Goal: Task Accomplishment & Management: Use online tool/utility

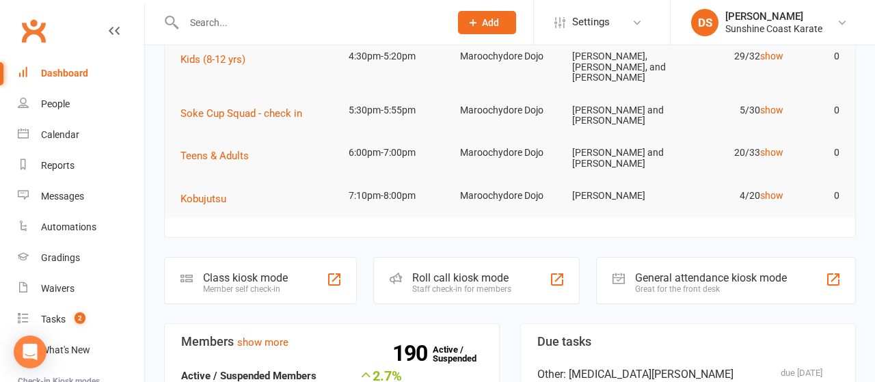
scroll to position [213, 0]
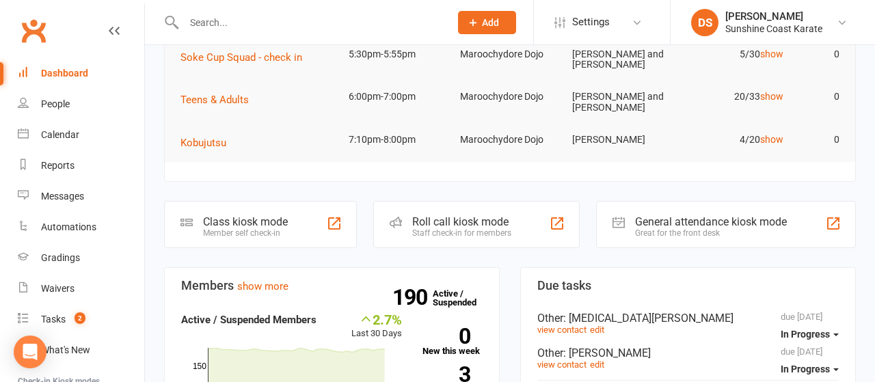
click at [461, 219] on div "Roll call kiosk mode" at bounding box center [461, 221] width 99 height 13
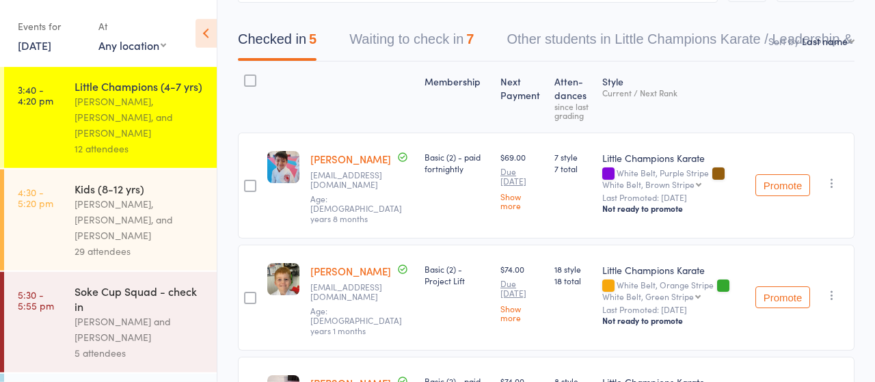
scroll to position [71, 0]
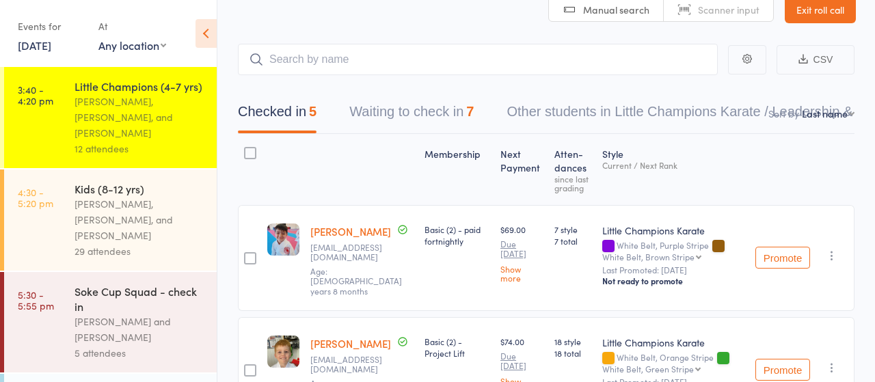
click at [390, 111] on button "Waiting to check in 7" at bounding box center [411, 115] width 124 height 36
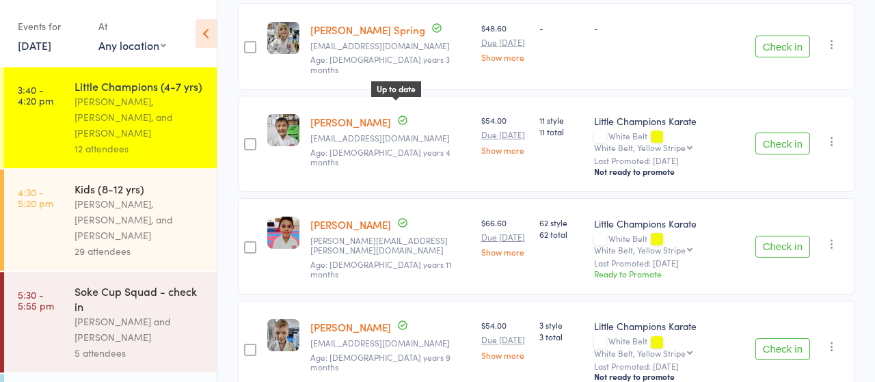
scroll to position [616, 0]
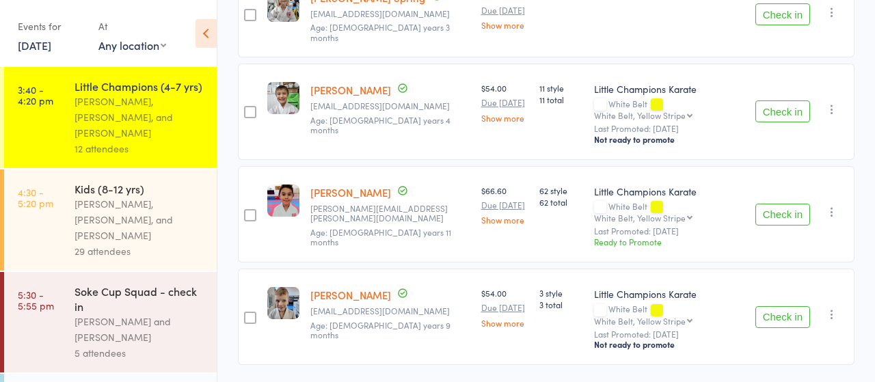
click at [779, 306] on button "Check in" at bounding box center [782, 317] width 55 height 22
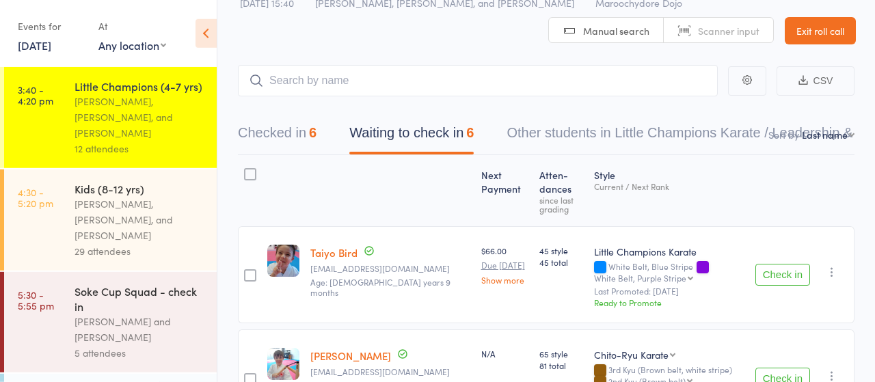
scroll to position [25, 0]
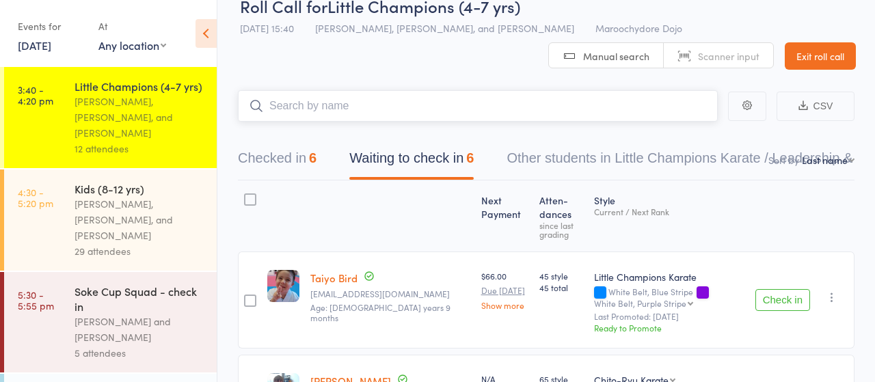
click at [327, 103] on input "search" at bounding box center [478, 105] width 480 height 31
type input "k"
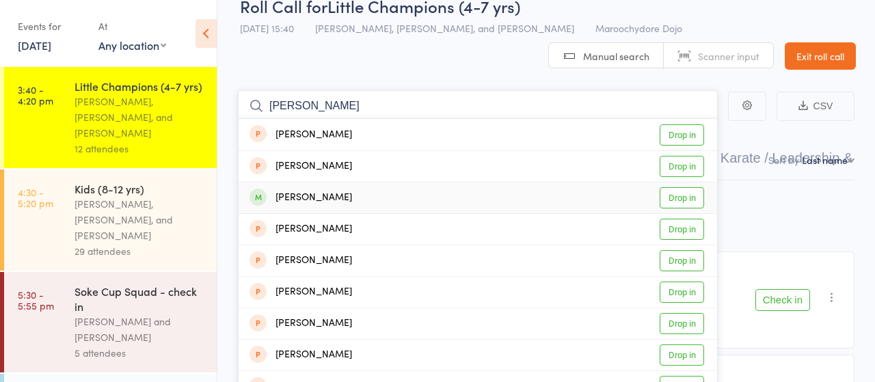
type input "[PERSON_NAME]"
click at [674, 195] on link "Drop in" at bounding box center [681, 197] width 44 height 21
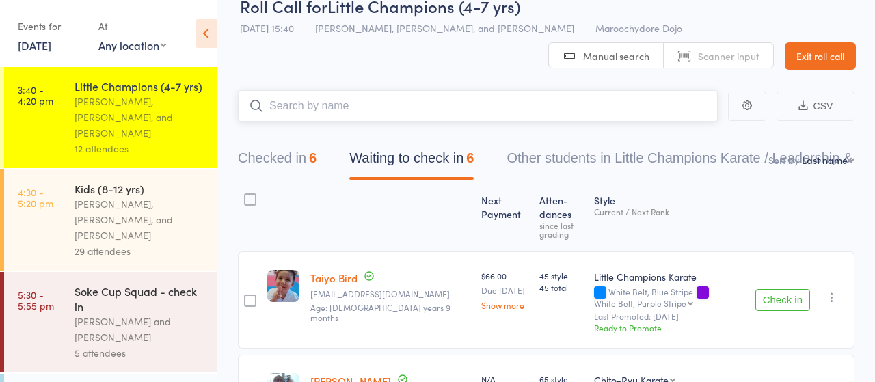
click at [325, 99] on input "search" at bounding box center [478, 105] width 480 height 31
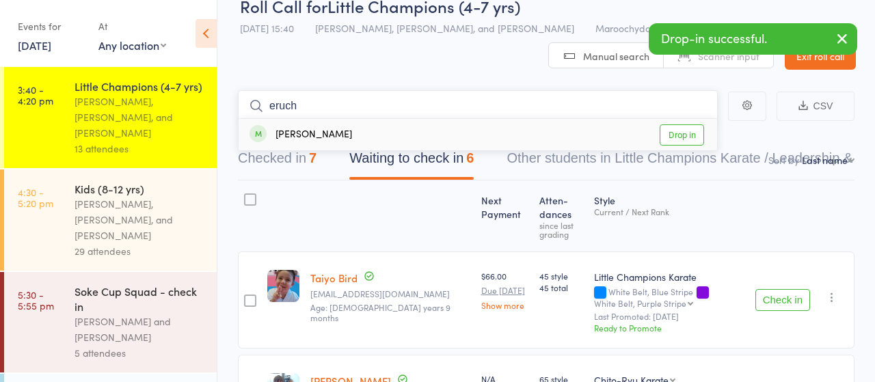
type input "eruch"
click at [680, 133] on link "Drop in" at bounding box center [681, 134] width 44 height 21
